Goal: Find specific page/section: Locate a particular part of the current website

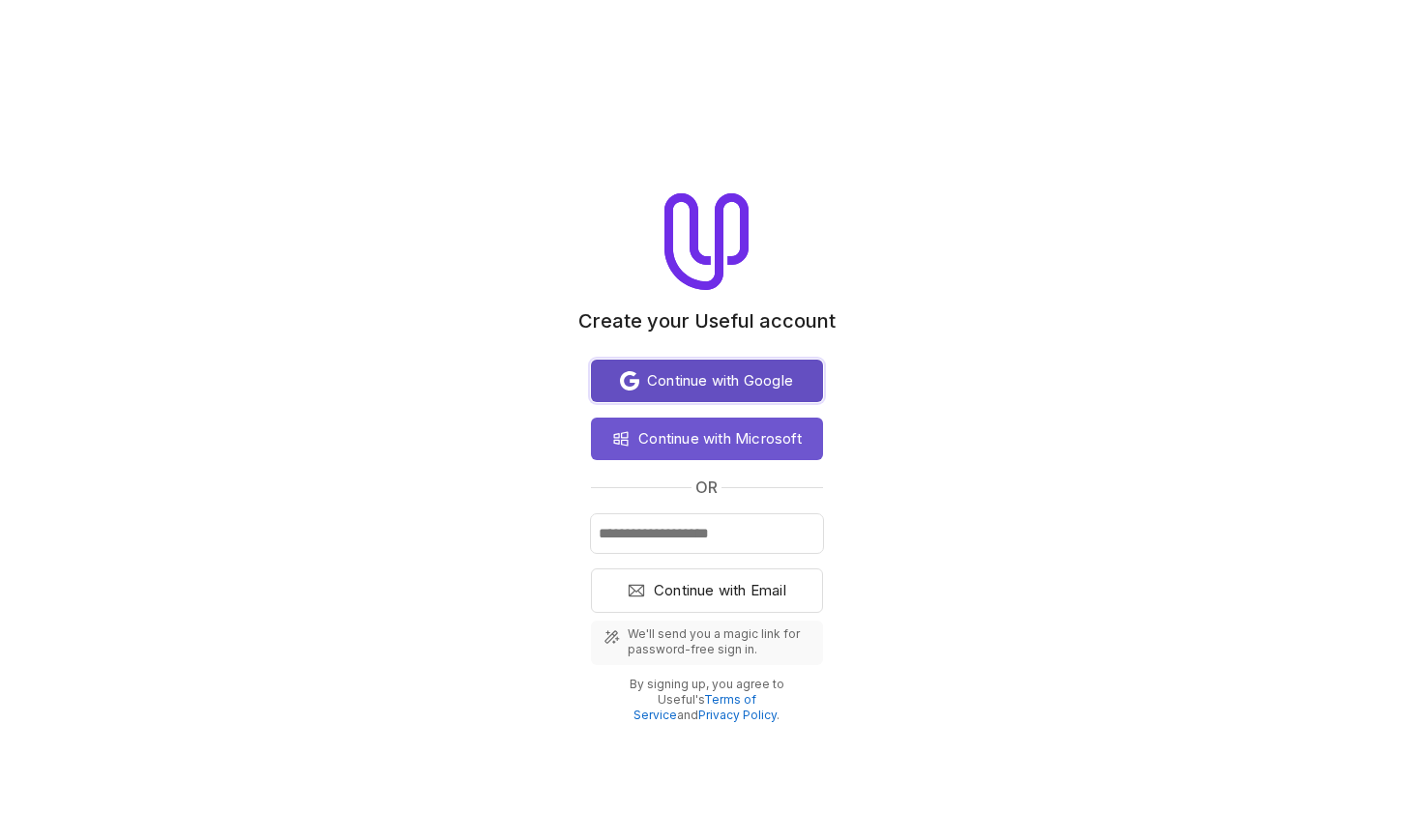
click at [712, 379] on span "Continue with Google" at bounding box center [720, 380] width 146 height 23
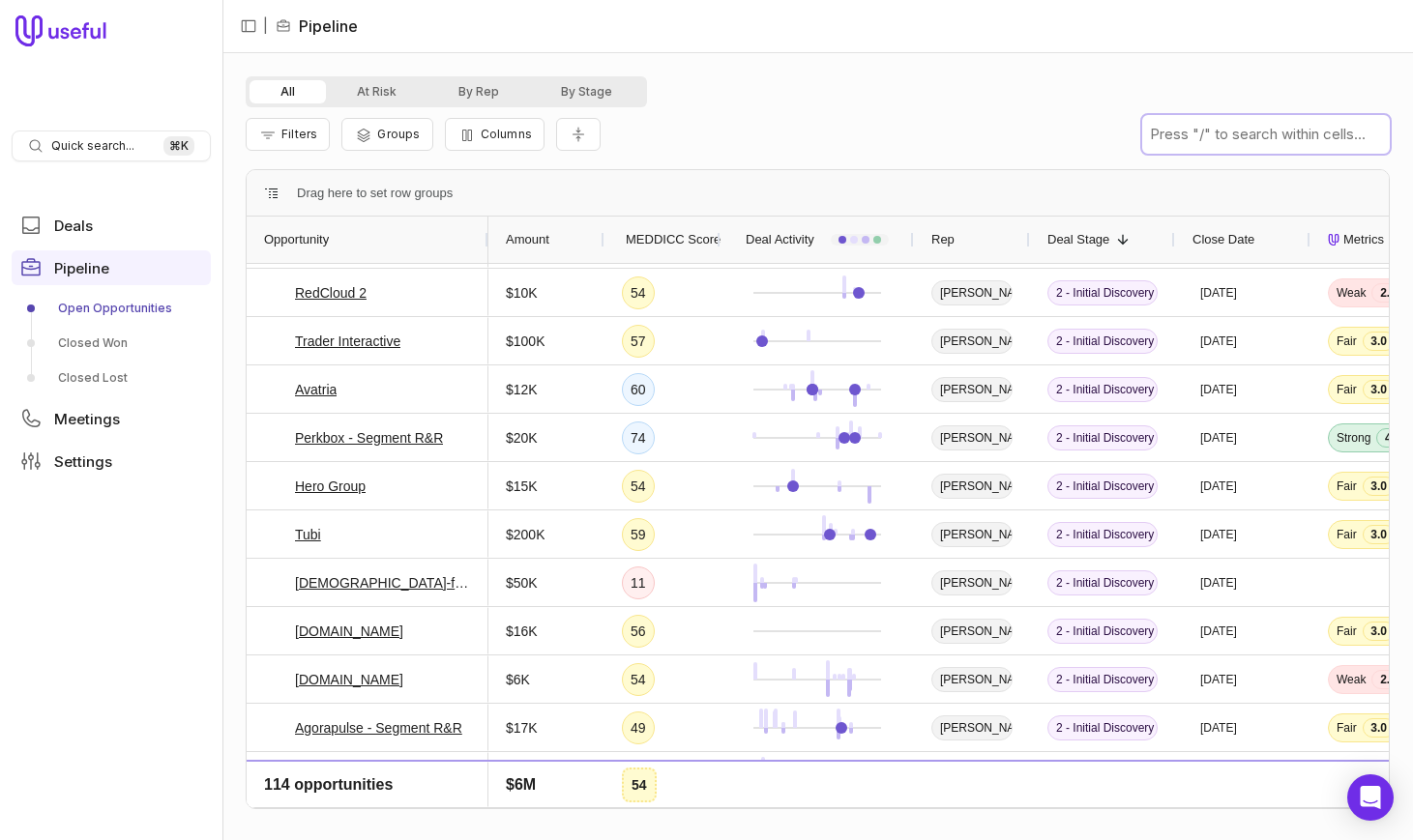
click at [1251, 141] on input "text" at bounding box center [1266, 134] width 247 height 39
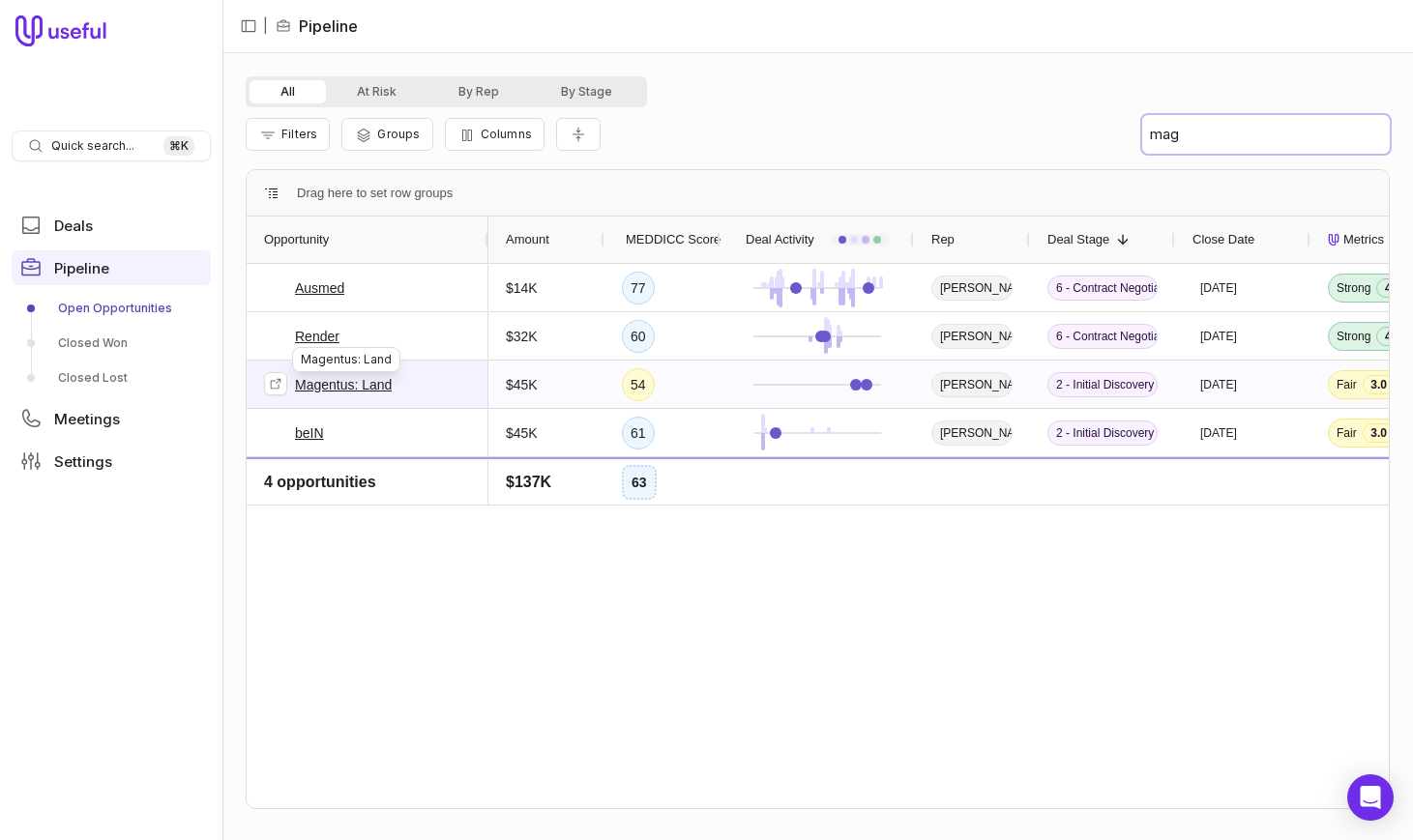
type input "mag"
click at [332, 384] on link "Magentus: Land" at bounding box center [343, 384] width 97 height 23
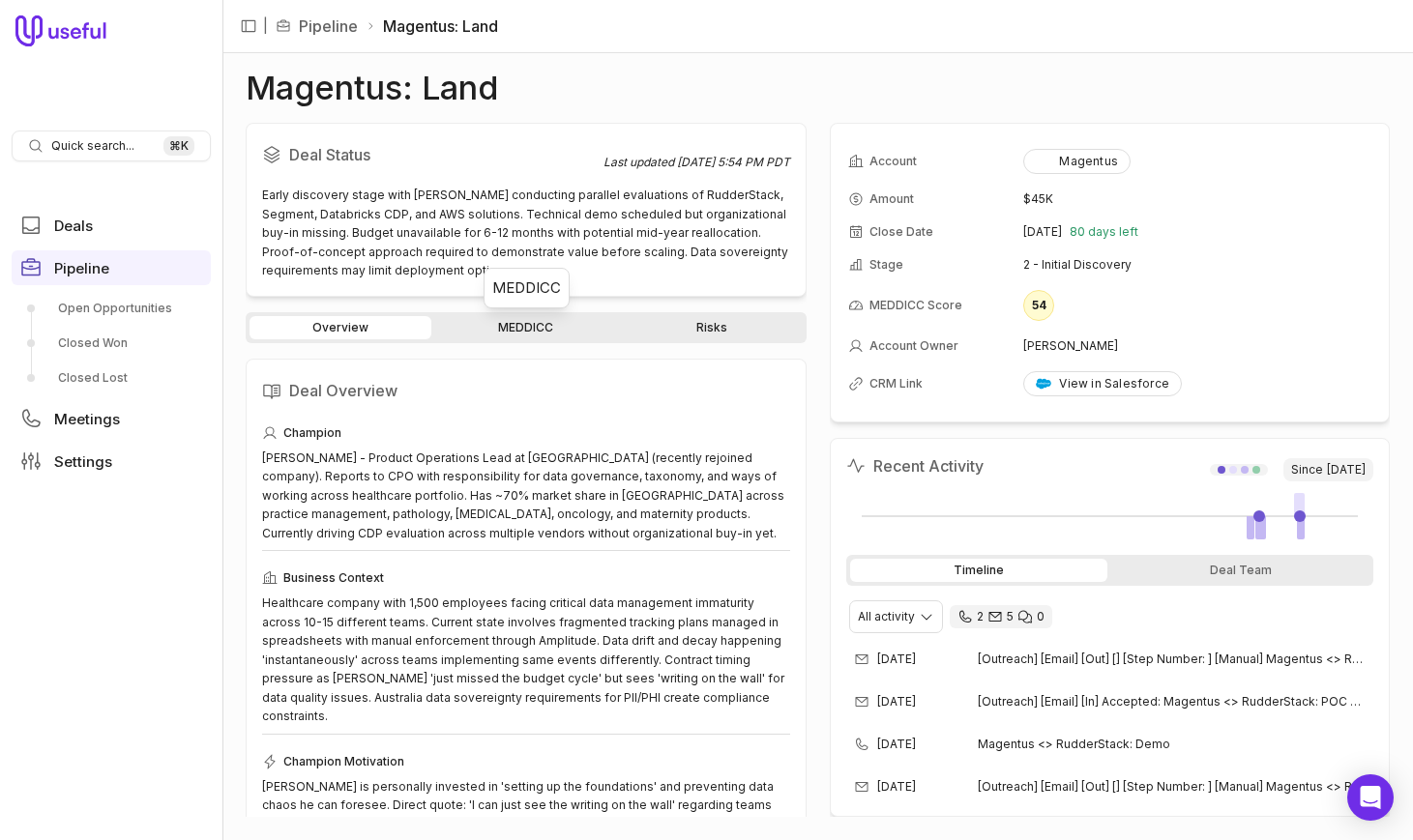
click at [550, 326] on link "MEDDICC" at bounding box center [526, 327] width 182 height 23
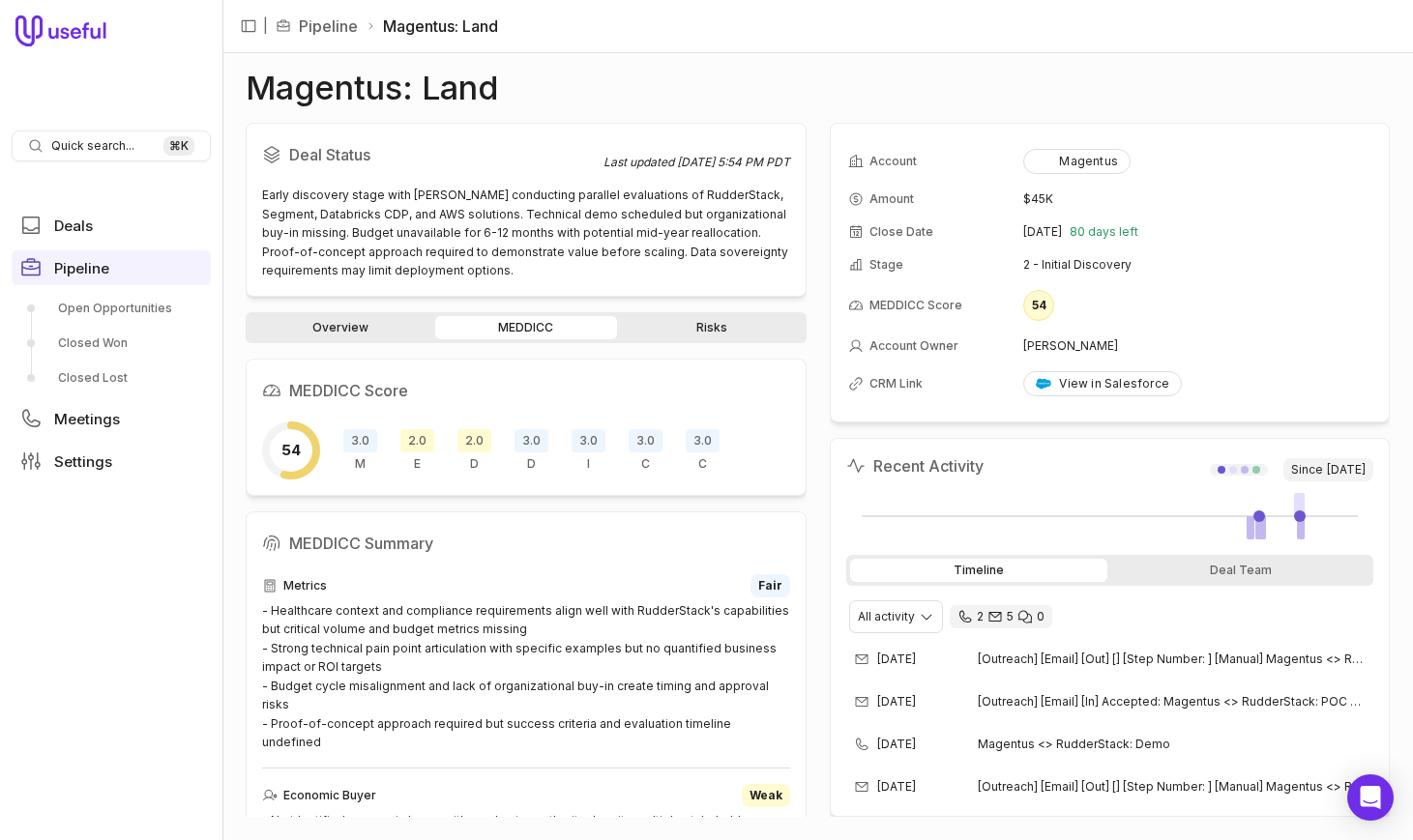
click at [708, 320] on link "Risks" at bounding box center [711, 327] width 182 height 23
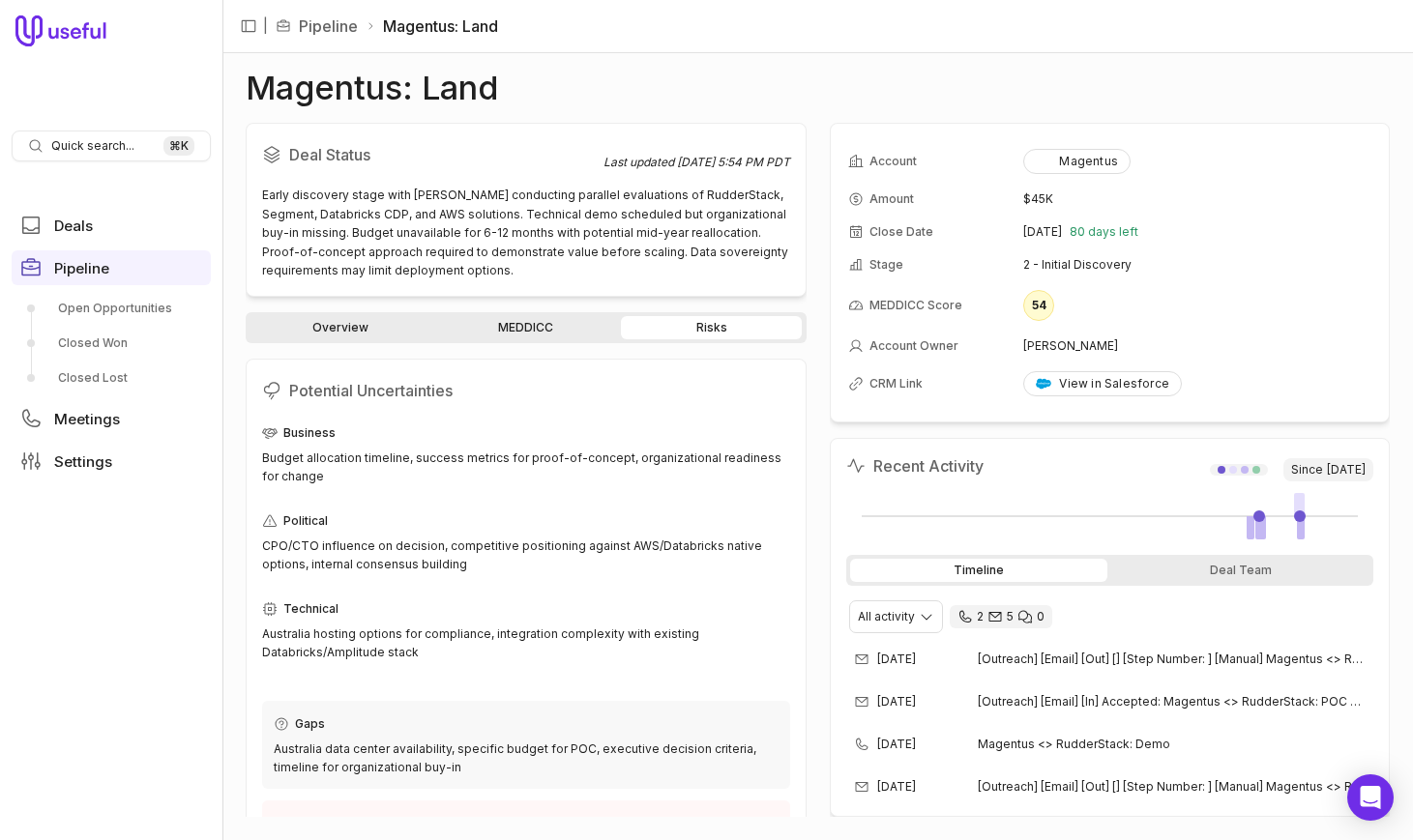
click at [315, 323] on link "Overview" at bounding box center [340, 327] width 182 height 23
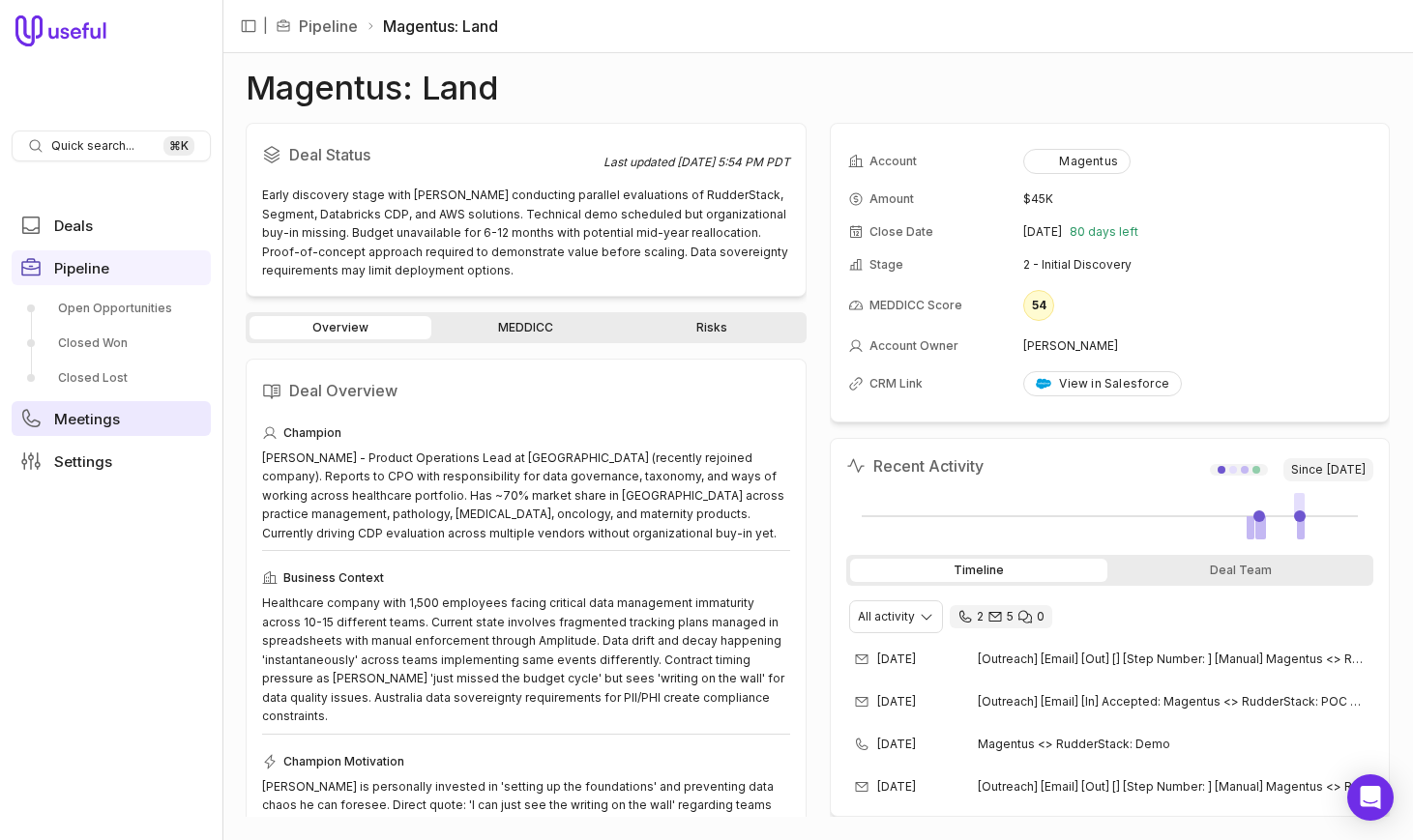
click at [95, 420] on span "Meetings" at bounding box center [87, 419] width 66 height 15
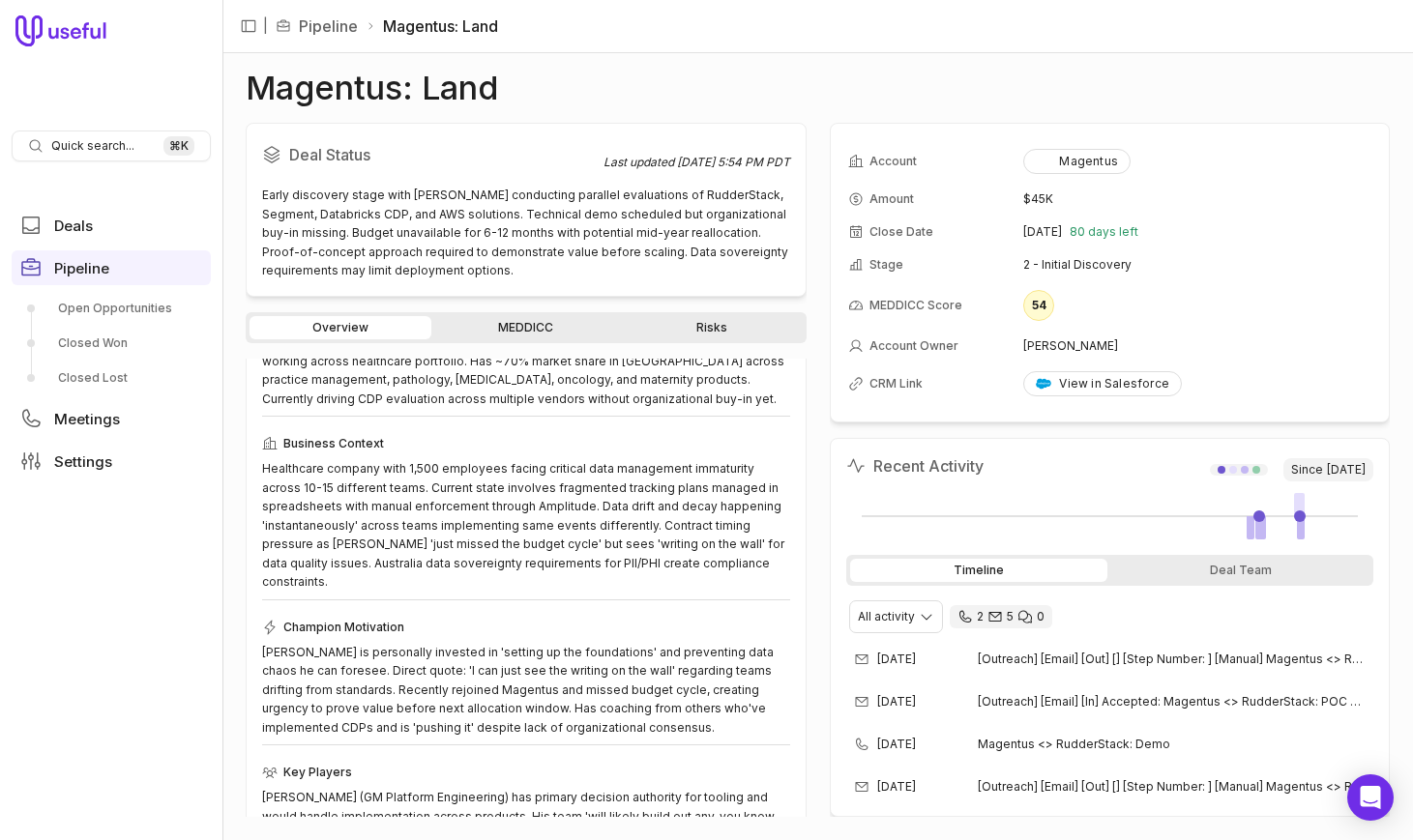
scroll to position [198, 0]
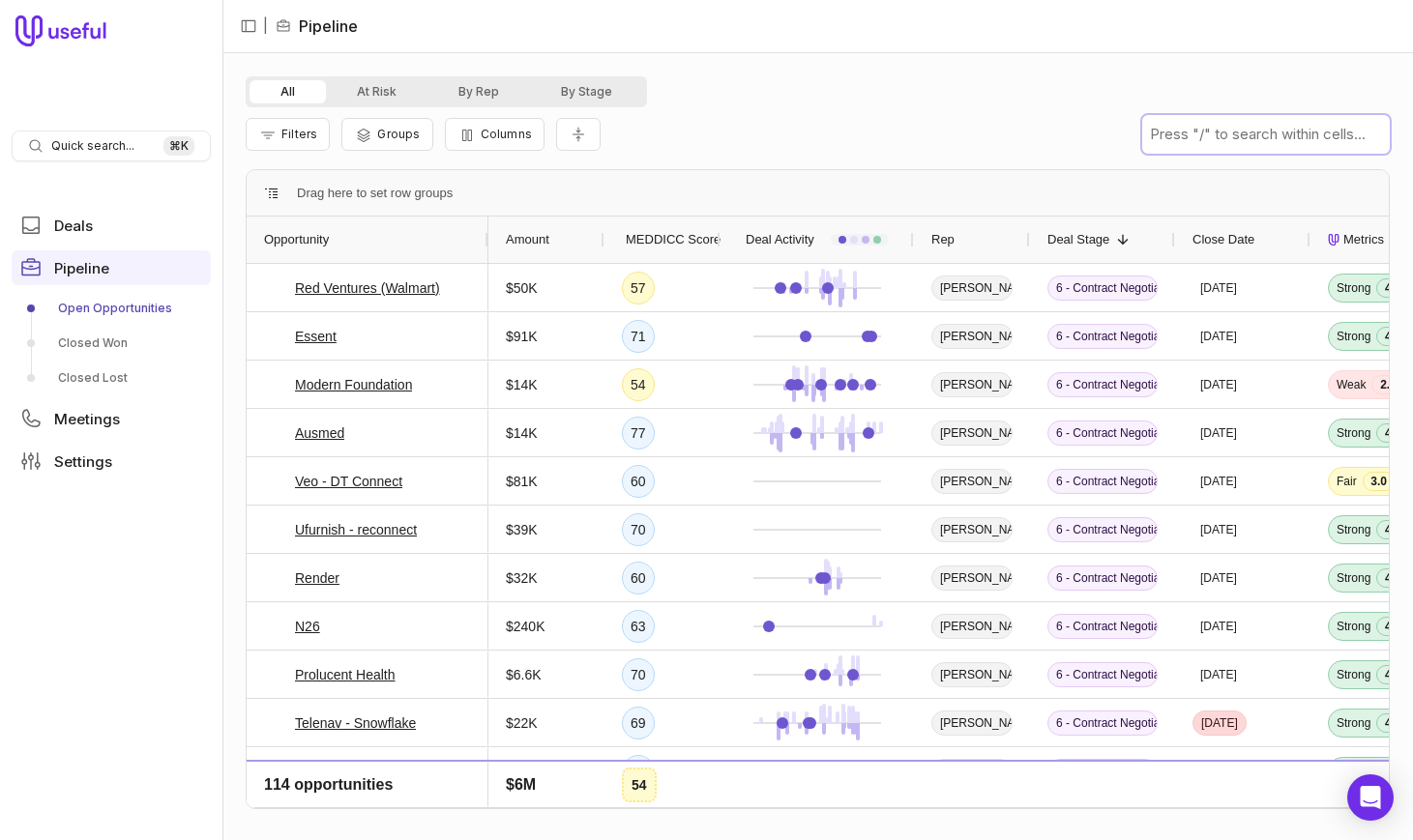
click at [1286, 139] on input "text" at bounding box center [1266, 134] width 247 height 39
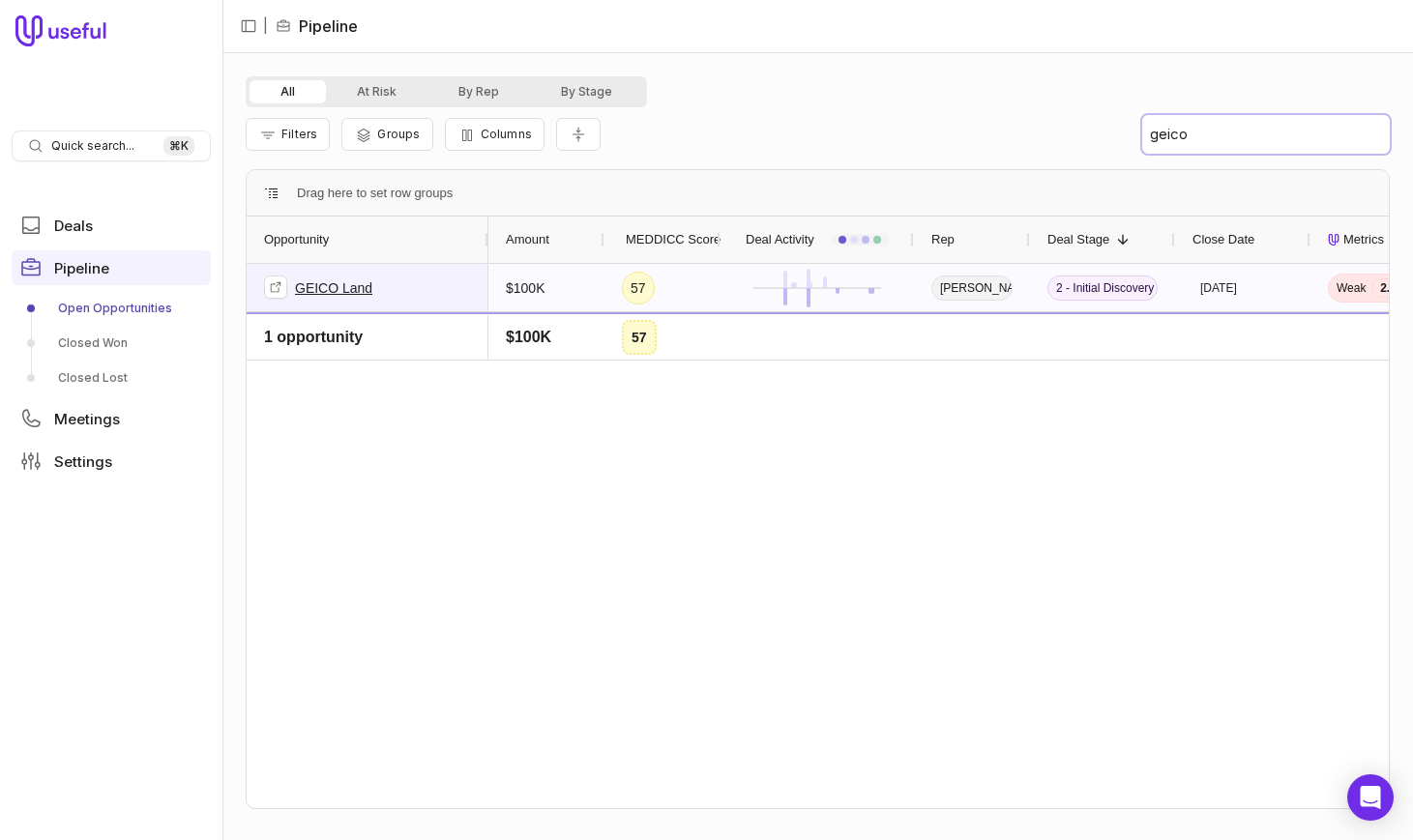
type input "geico"
click at [382, 293] on span "GEICO Land" at bounding box center [367, 288] width 207 height 46
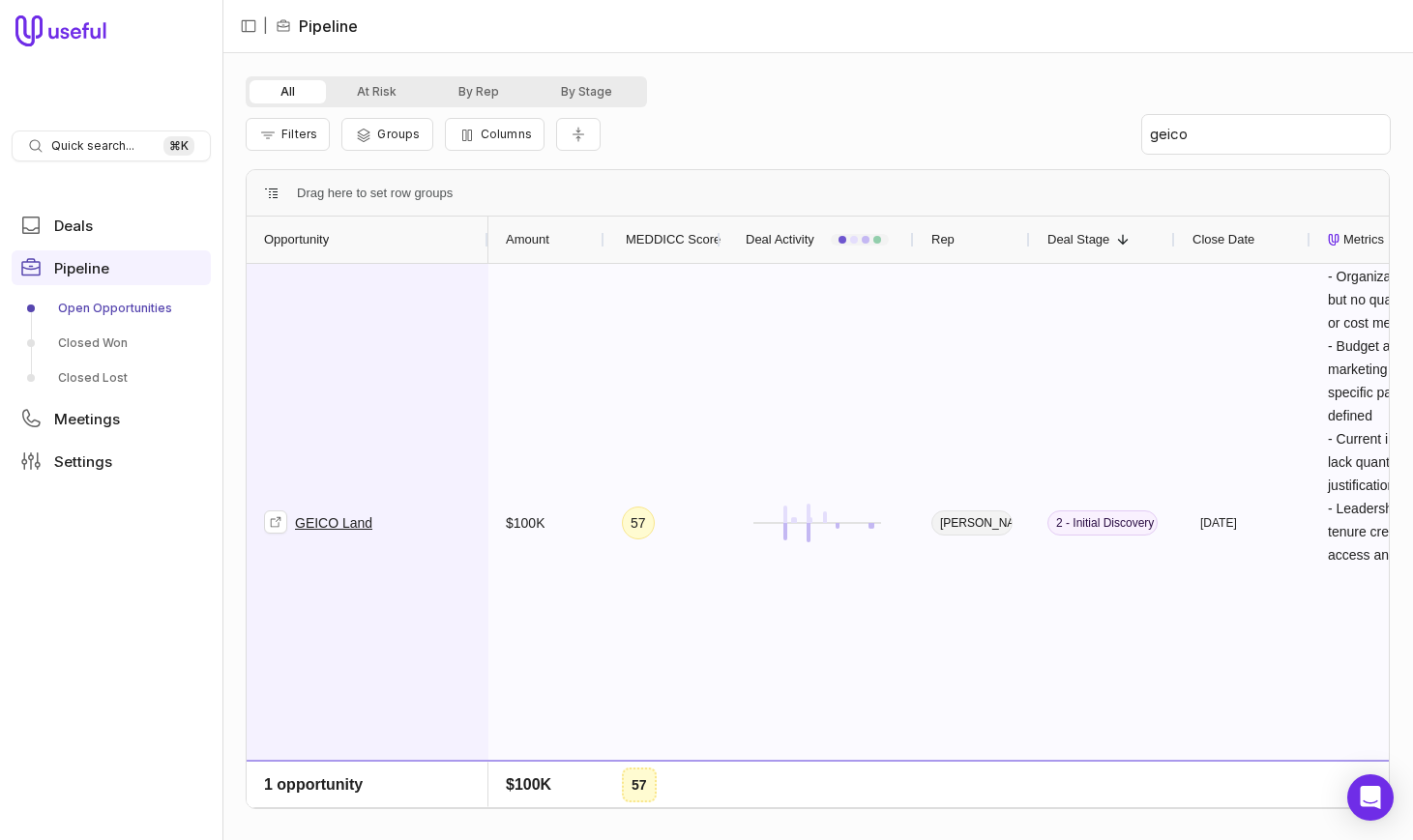
click at [332, 523] on link "GEICO Land" at bounding box center [334, 523] width 78 height 23
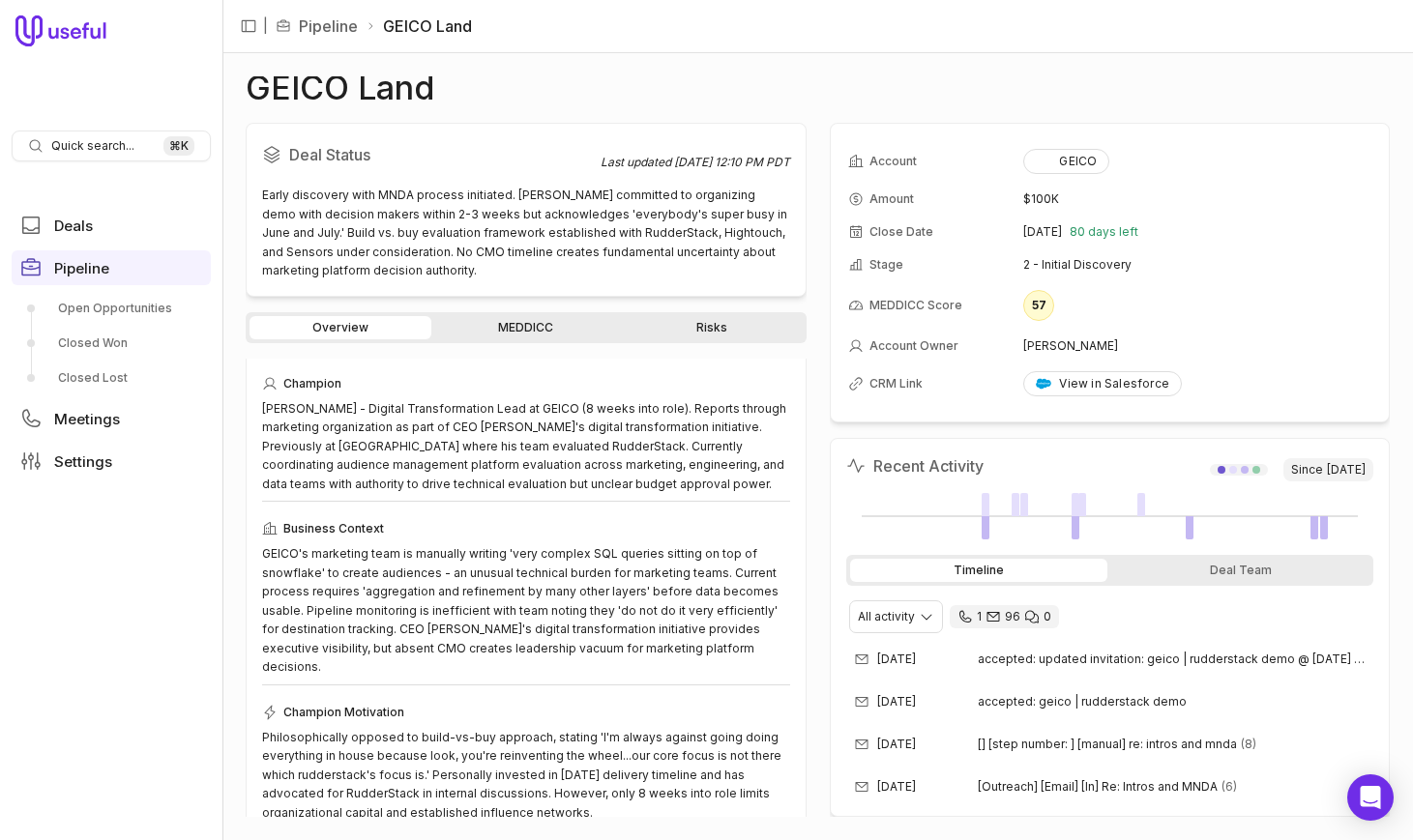
scroll to position [60, 0]
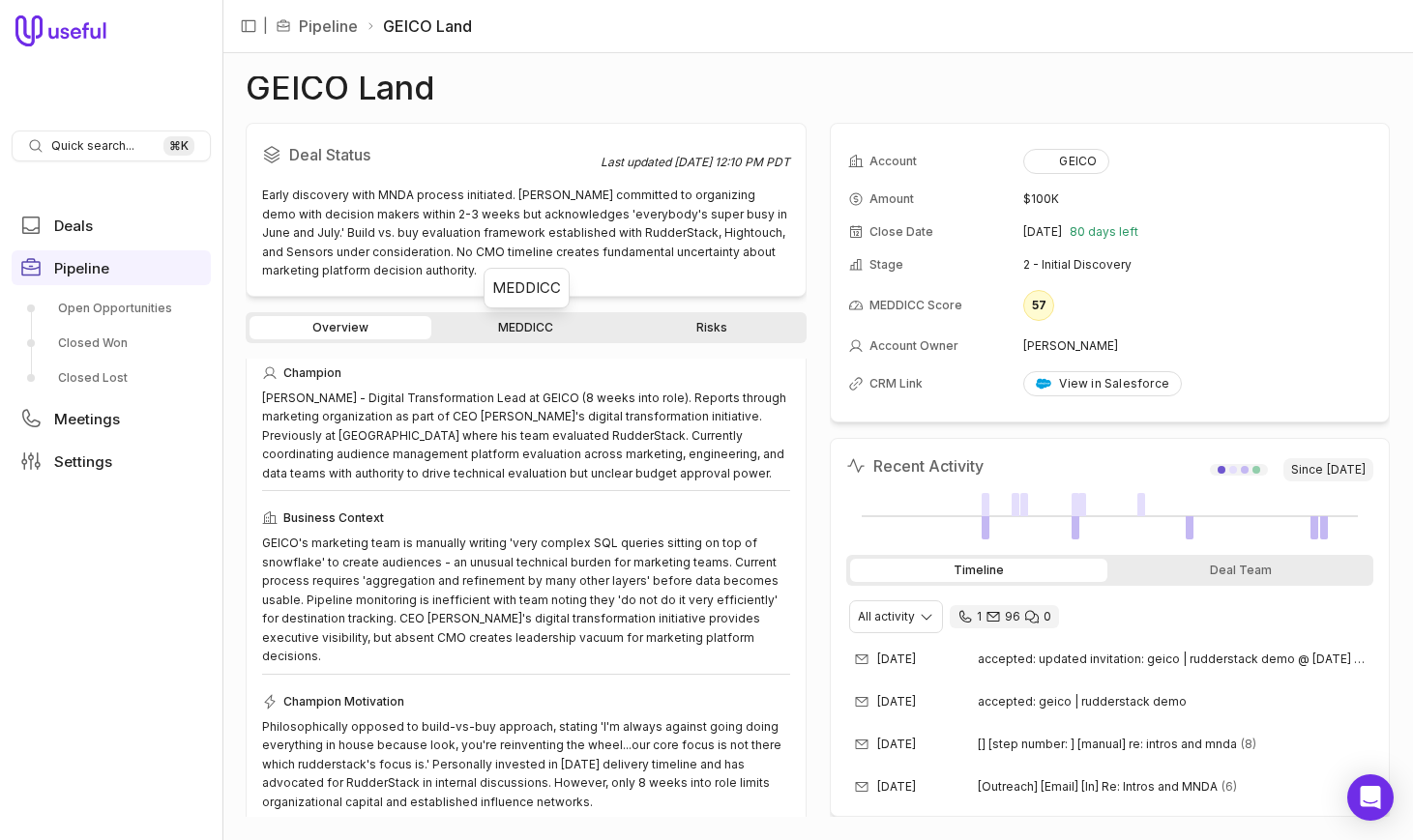
click at [533, 325] on link "MEDDICC" at bounding box center [526, 327] width 182 height 23
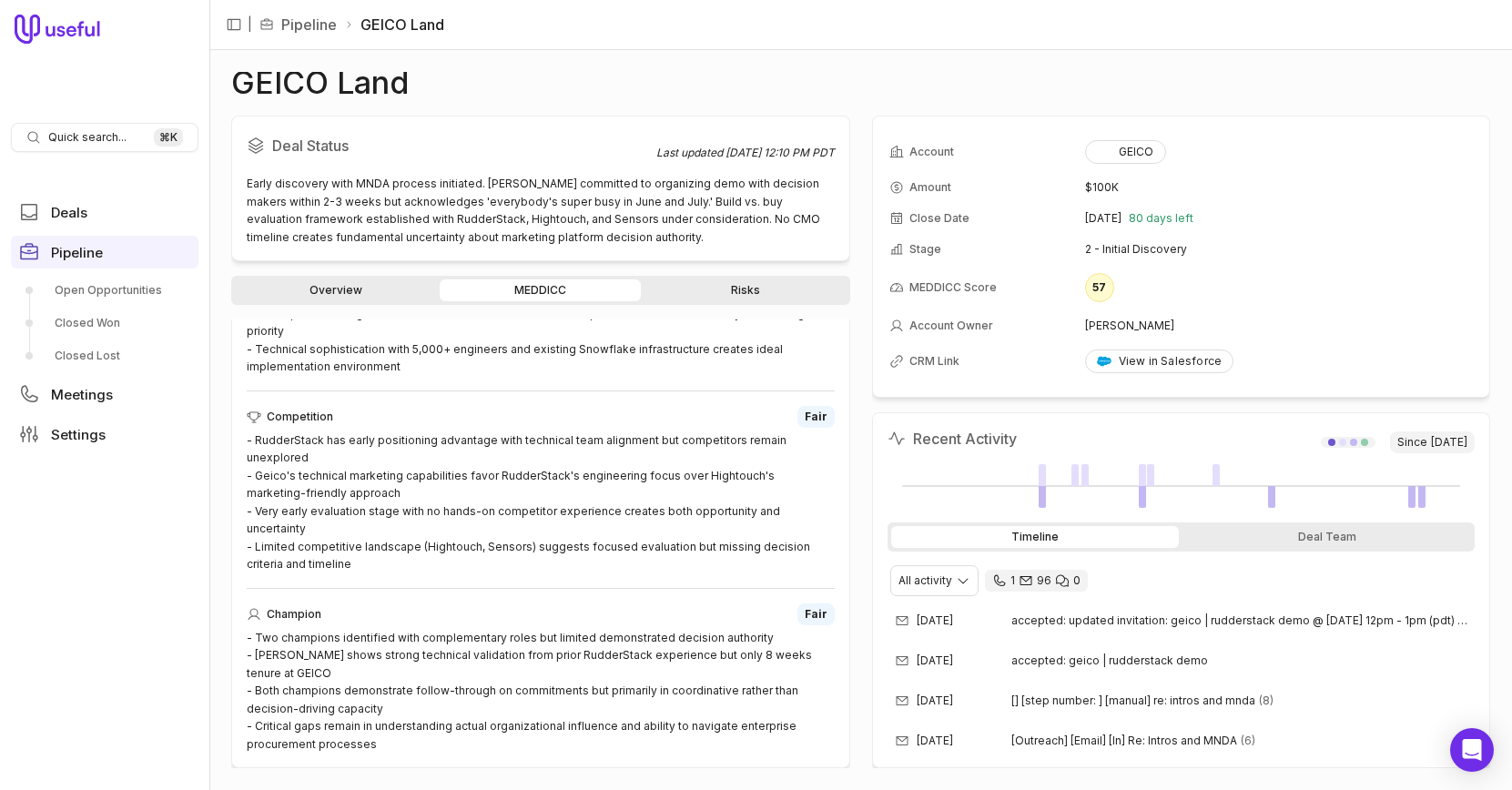
scroll to position [857, 0]
